Goal: Task Accomplishment & Management: Complete application form

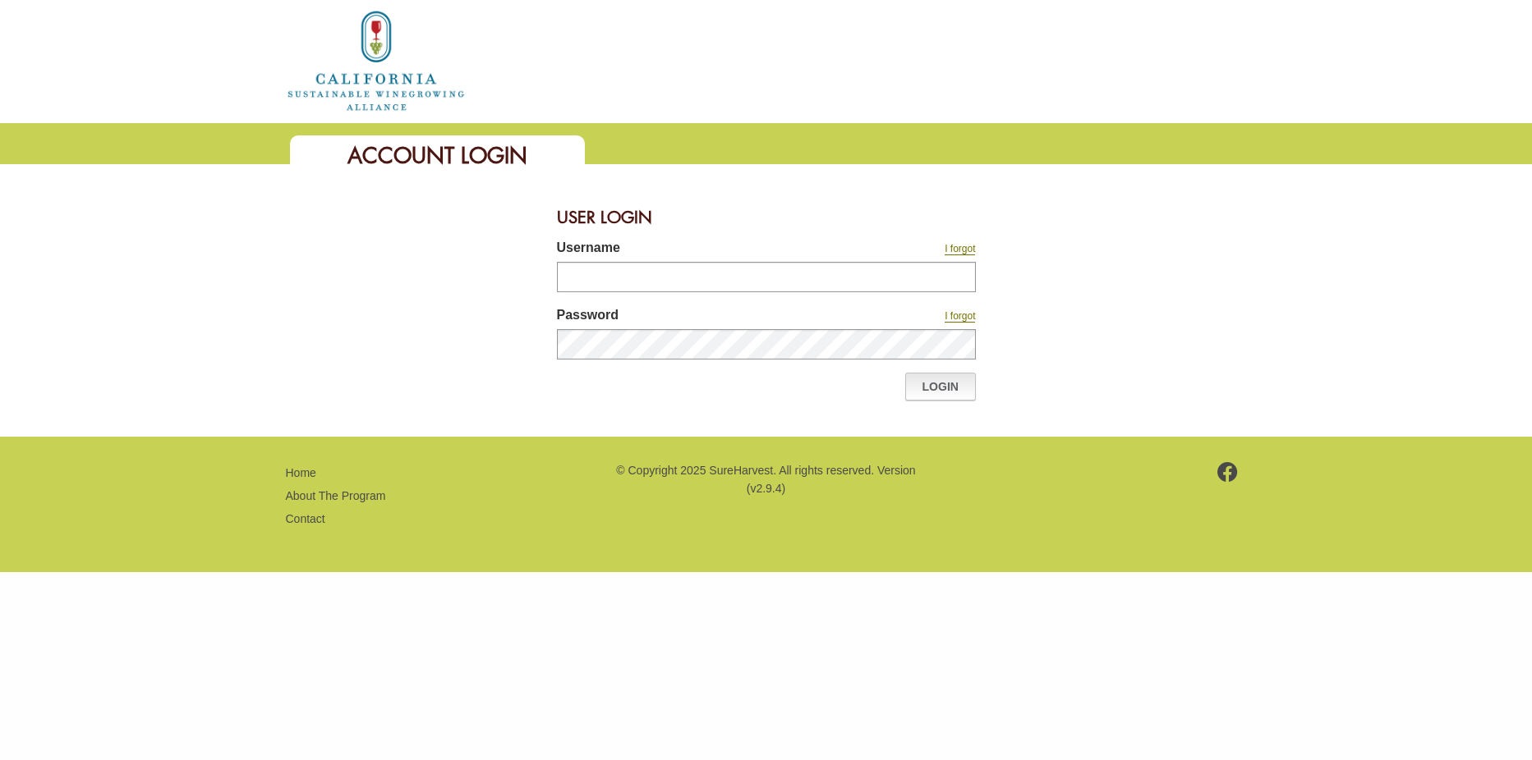
type input "********"
click at [930, 387] on link "Login" at bounding box center [940, 387] width 71 height 28
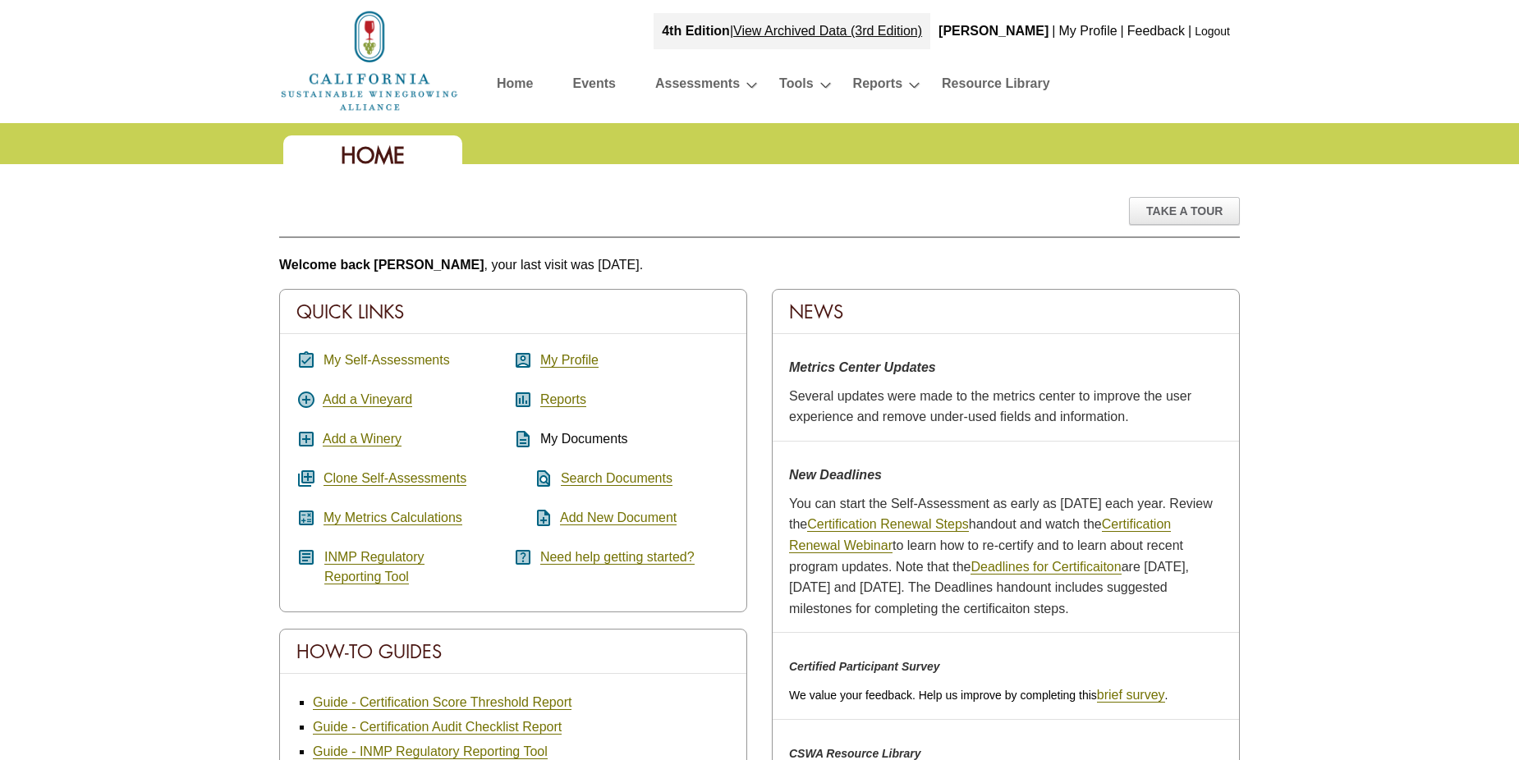
click at [390, 358] on link "My Self-Assessments" at bounding box center [387, 360] width 126 height 15
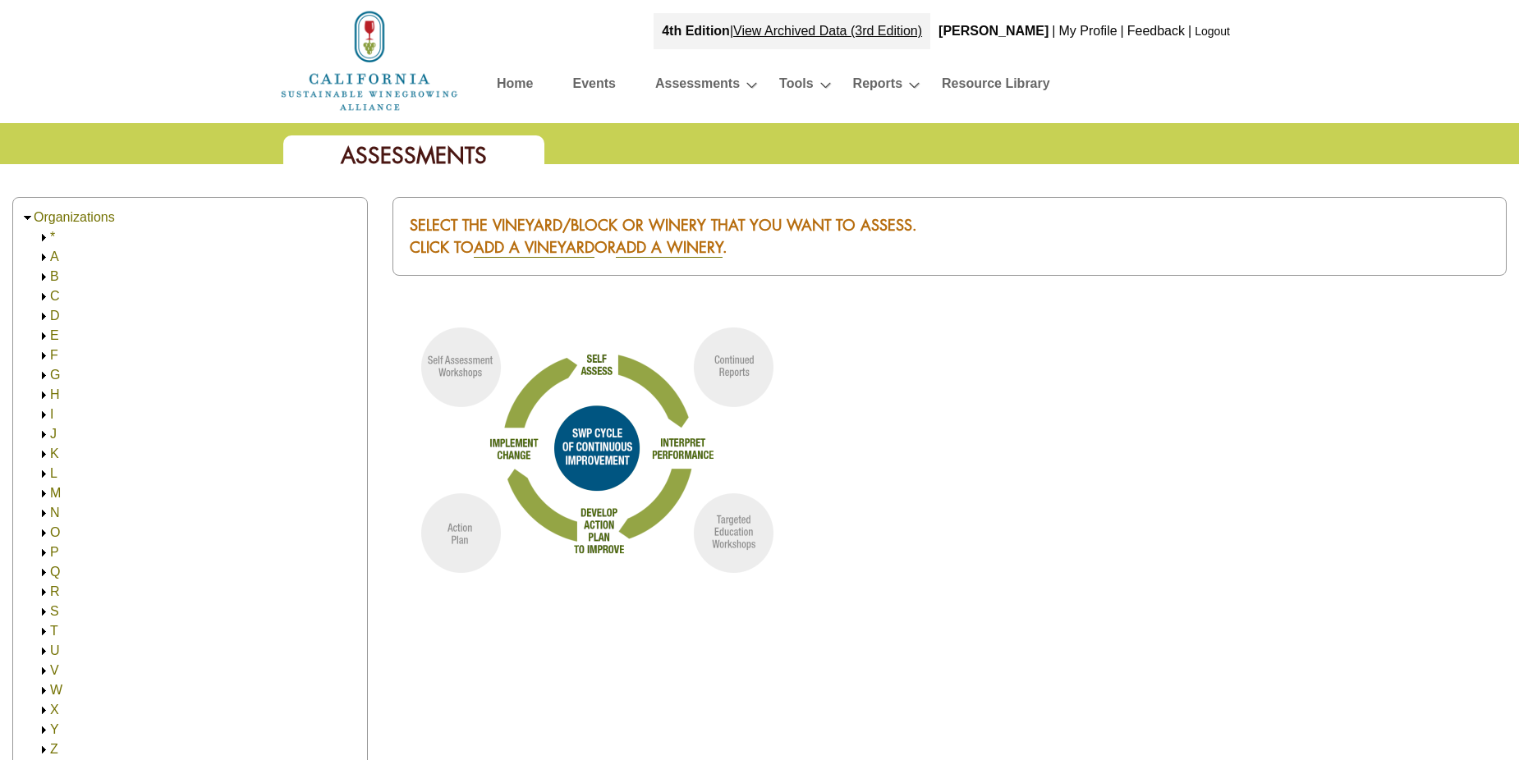
click at [56, 256] on link "A" at bounding box center [54, 257] width 9 height 14
click at [83, 316] on link "Ampelos Cellars" at bounding box center [114, 316] width 95 height 14
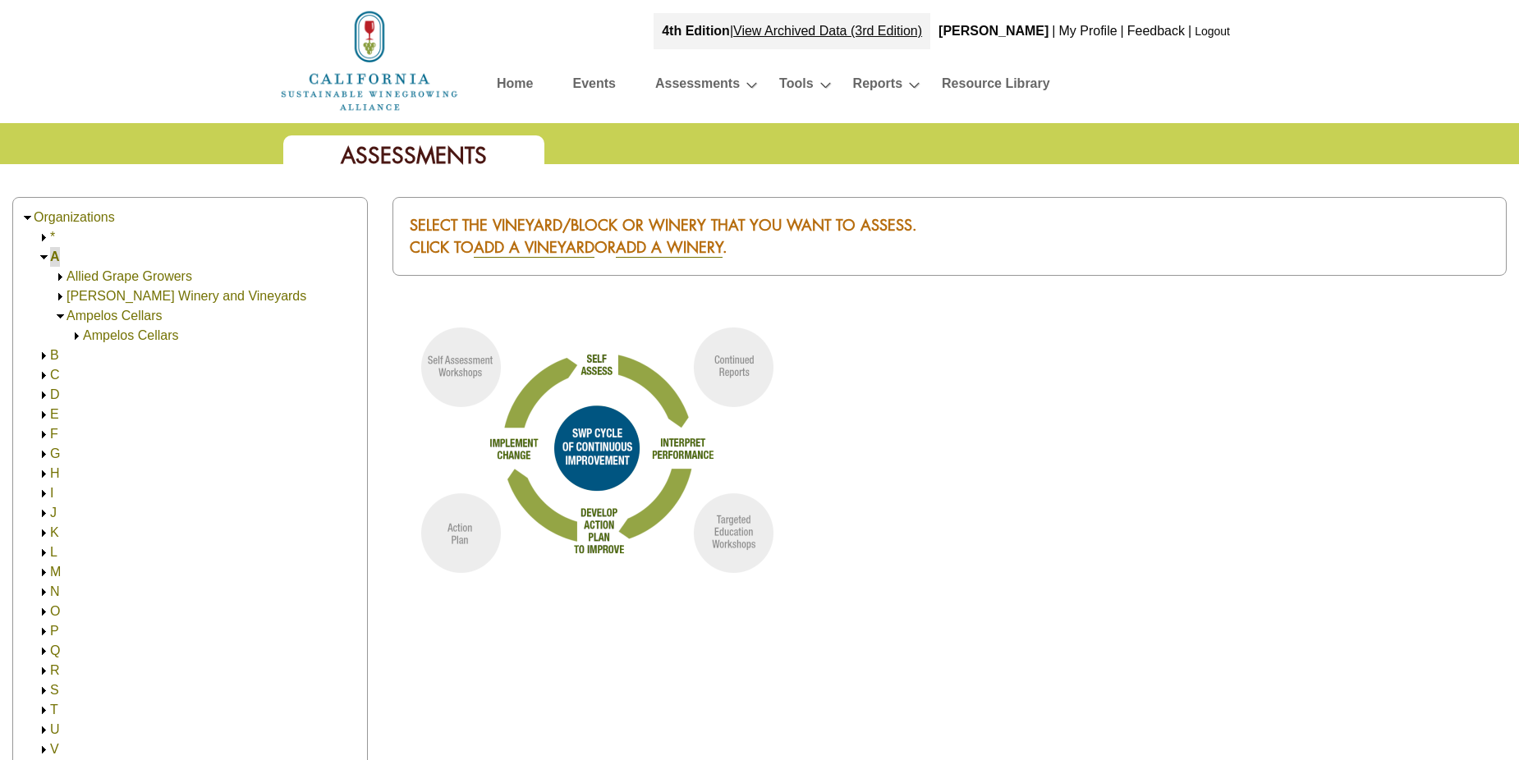
click at [85, 333] on link "Ampelos Cellars" at bounding box center [130, 335] width 95 height 14
click at [111, 352] on link "Ampelos Cellars (5,000.00)" at bounding box center [178, 355] width 159 height 14
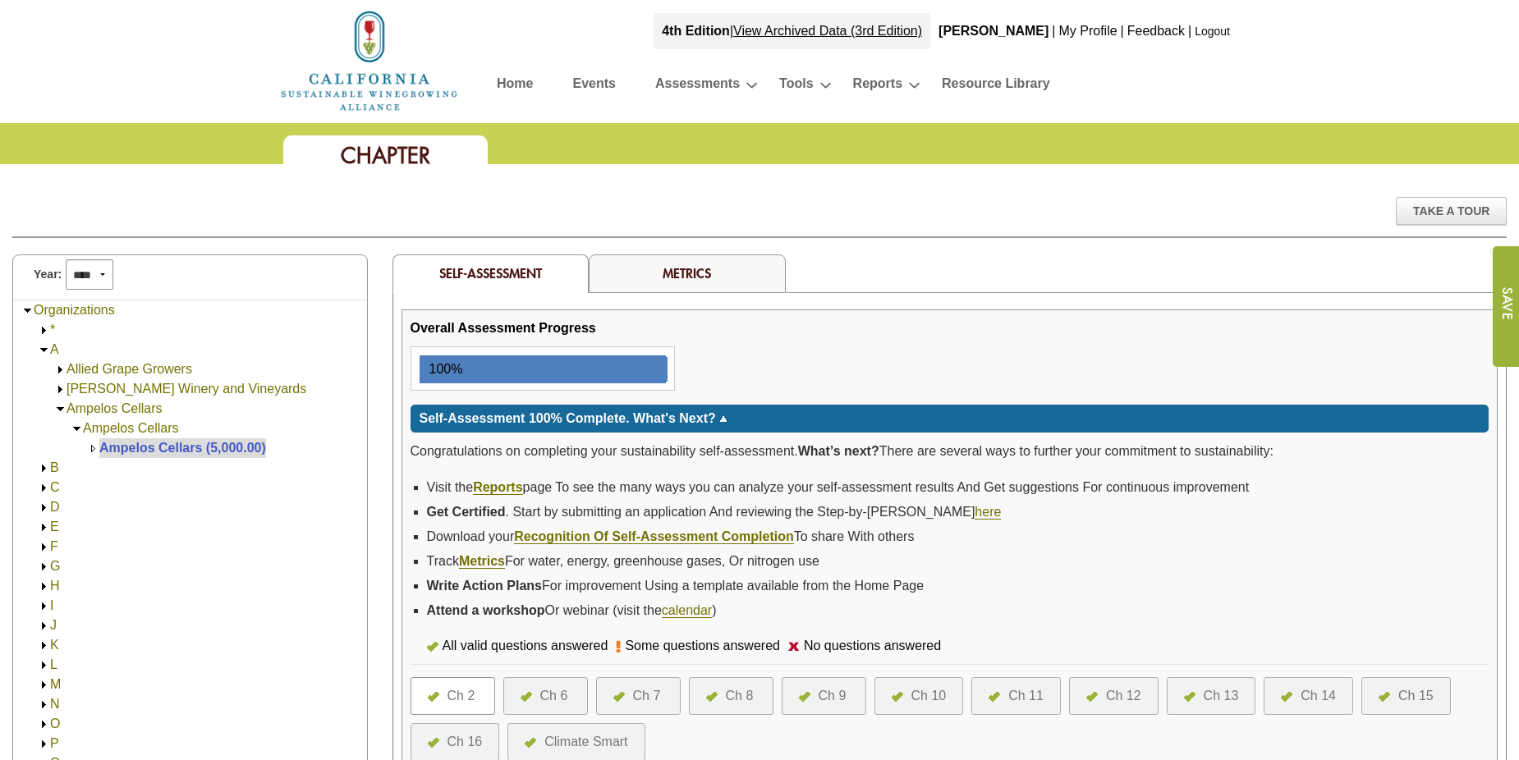
click at [840, 687] on div "Ch 9" at bounding box center [833, 697] width 28 height 20
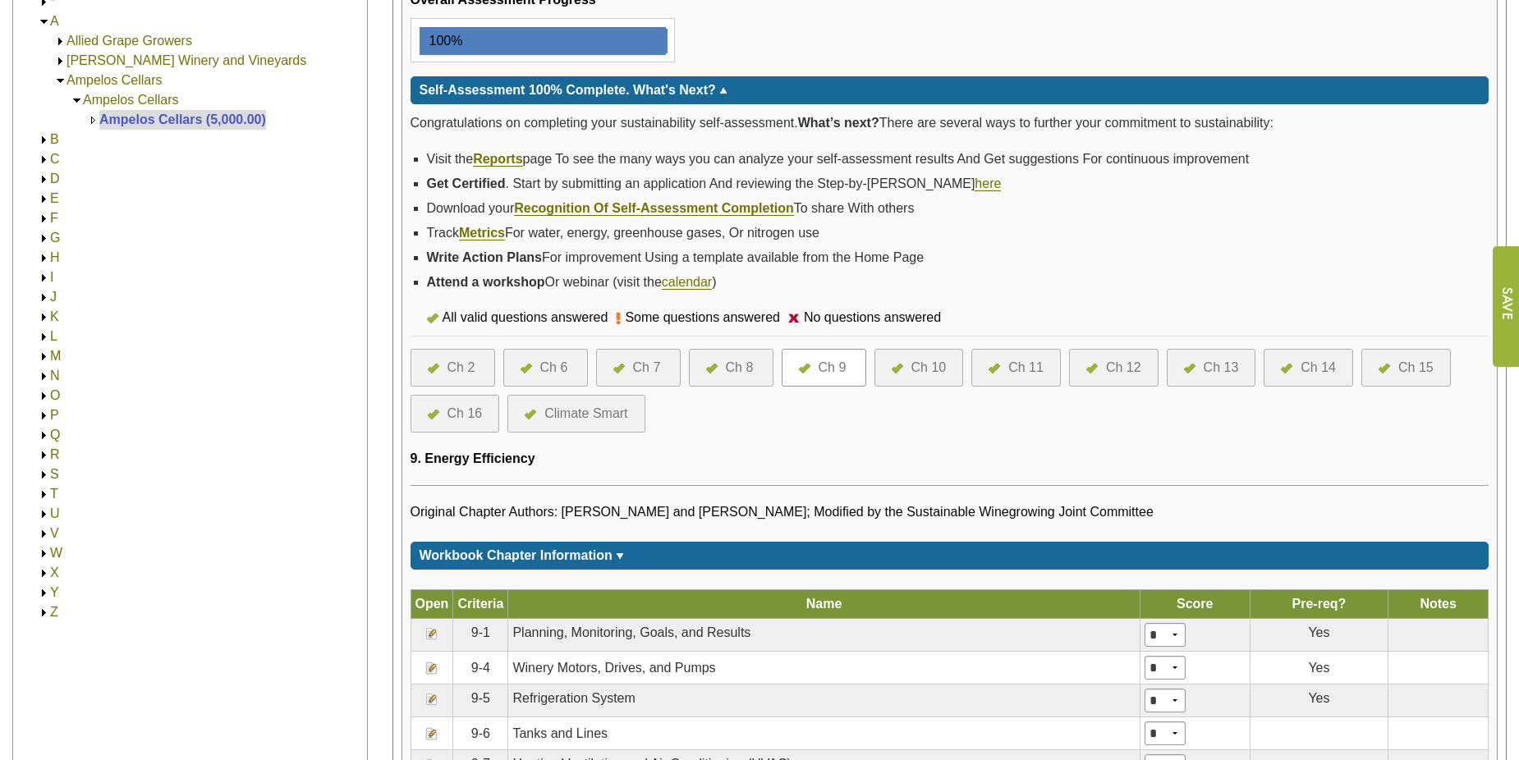
scroll to position [493, 0]
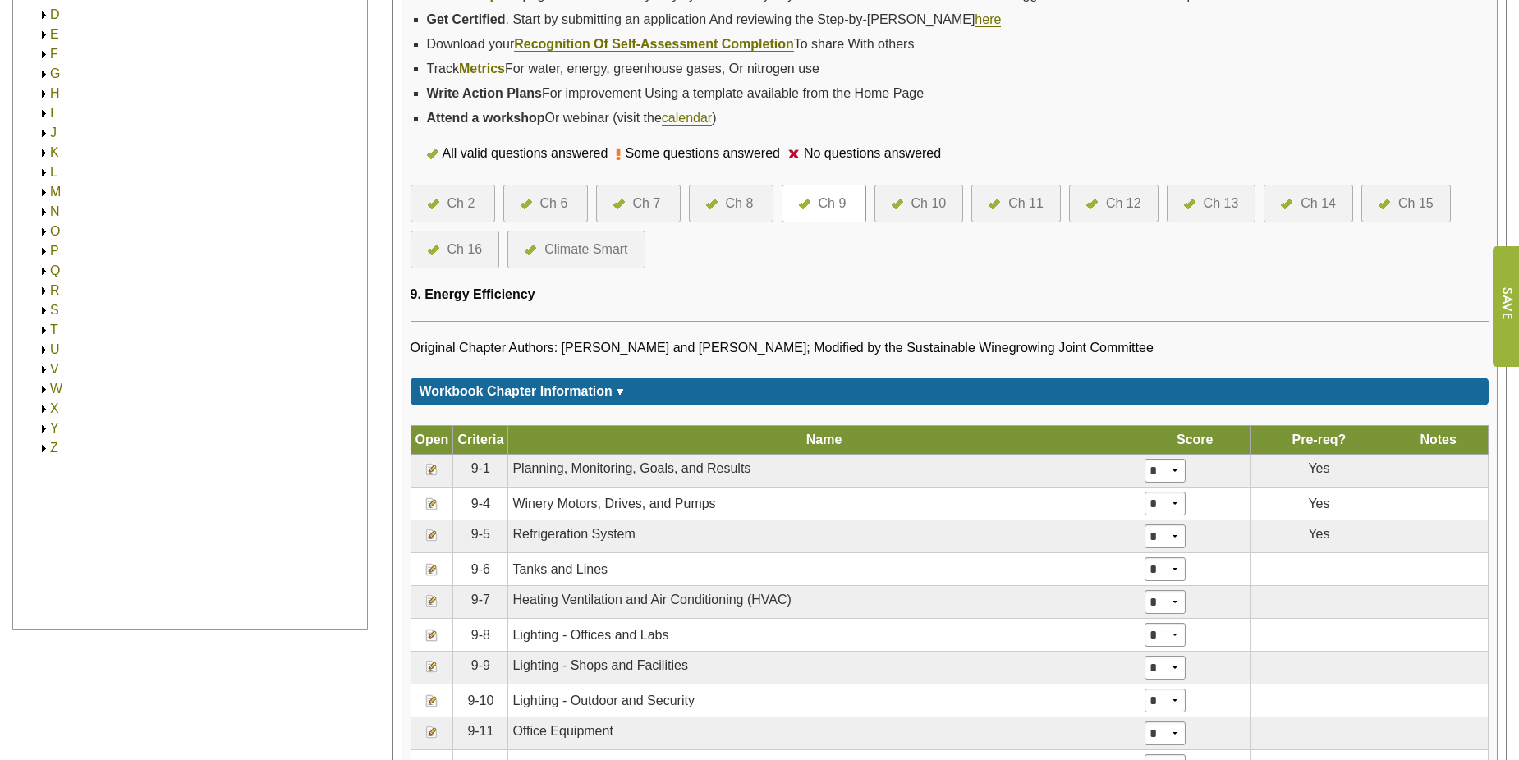
click at [431, 504] on img at bounding box center [431, 504] width 13 height 13
